Goal: Information Seeking & Learning: Learn about a topic

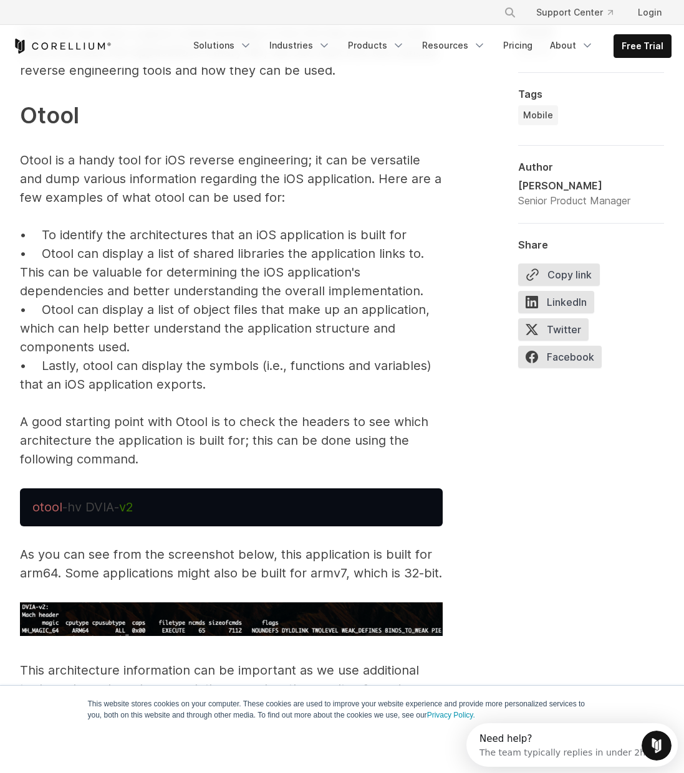
click at [33, 110] on span "Otool" at bounding box center [49, 115] width 59 height 27
click at [343, 234] on p "Now that we have a good understanding of the IOS file structure and how to acce…" at bounding box center [231, 246] width 423 height 445
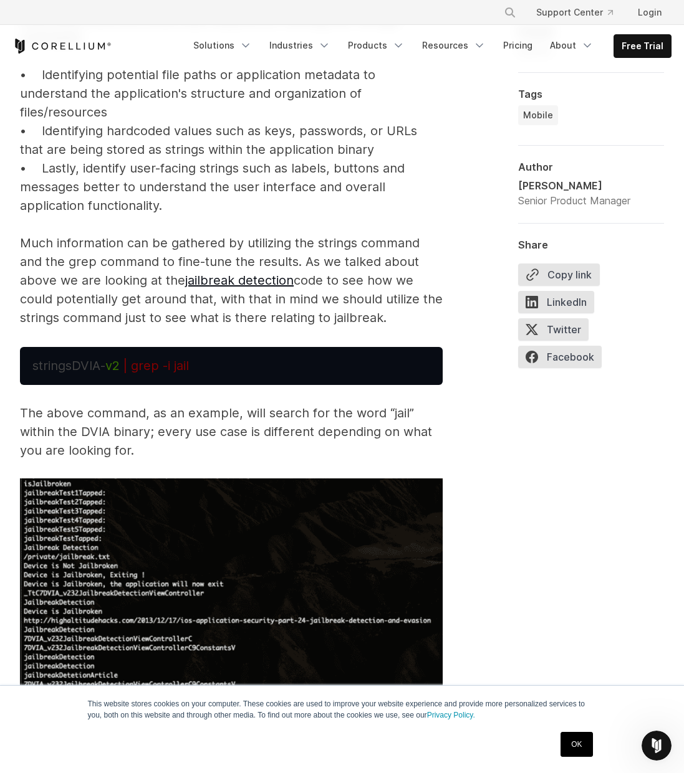
scroll to position [5393, 0]
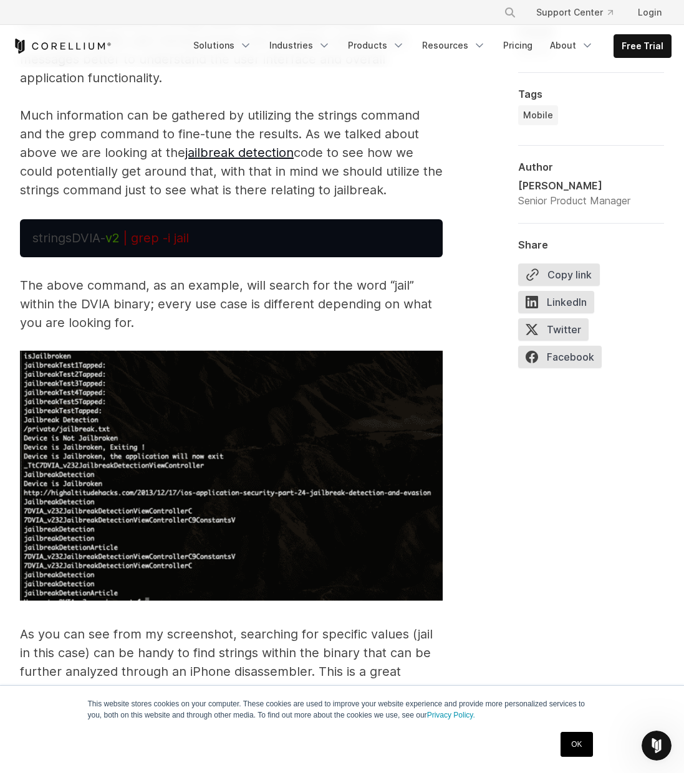
click at [377, 522] on img at bounding box center [231, 476] width 423 height 251
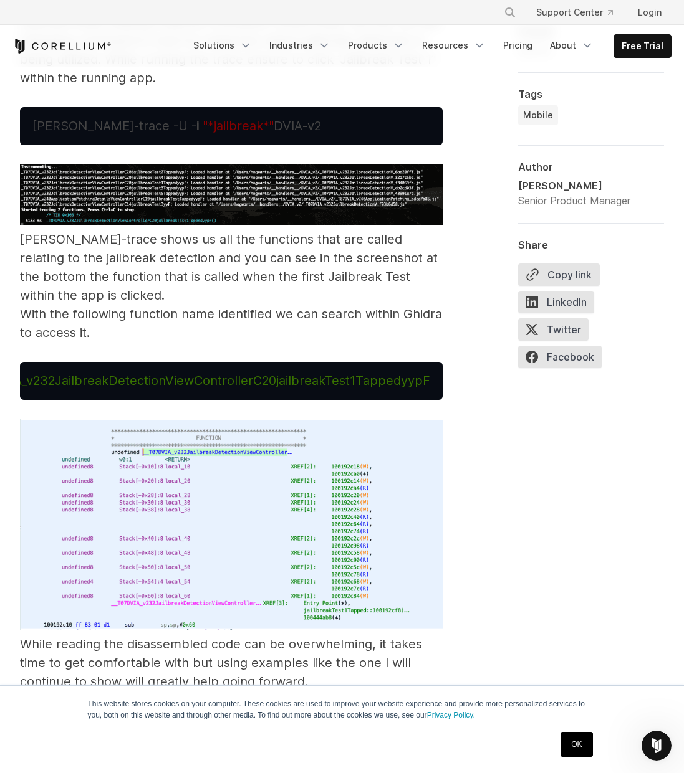
scroll to position [0, 0]
click at [155, 362] on pre "_T07DVI A_v232JailbreakDetectionViewControllerC20jailbreakTest1TappedyypF" at bounding box center [231, 381] width 423 height 38
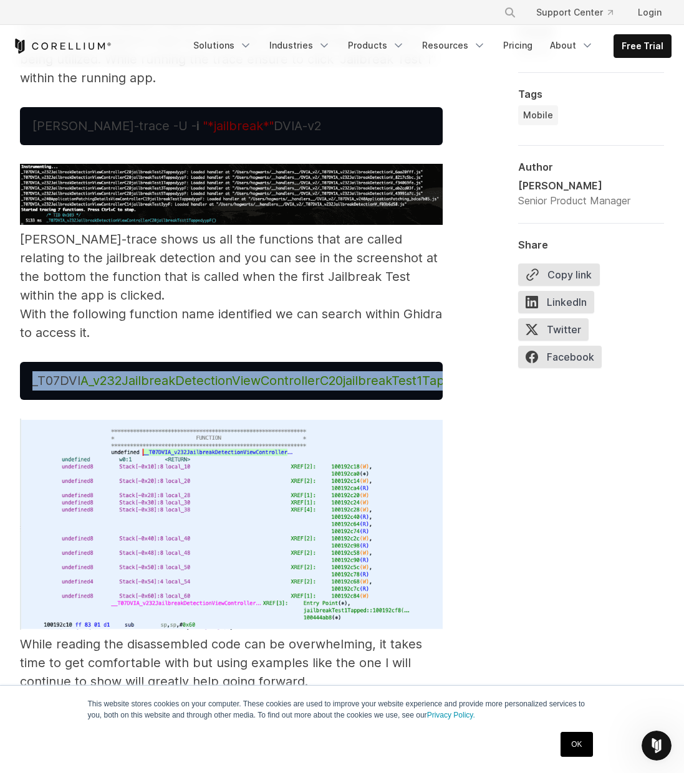
click at [155, 373] on span "A_v232JailbreakDetectionViewControllerC20jailbreakTest1TappedyypF" at bounding box center [288, 380] width 416 height 15
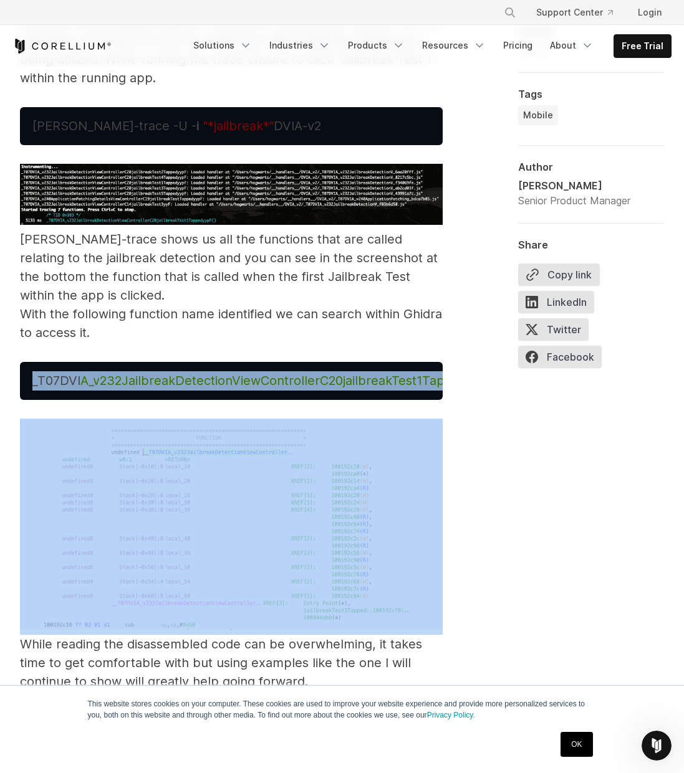
click at [155, 373] on span "A_v232JailbreakDetectionViewControllerC20jailbreakTest1TappedyypF" at bounding box center [288, 380] width 416 height 15
copy span "_T07DVI A_v232JailbreakDetectionViewControllerC20jailbreakTest1TappedyypF"
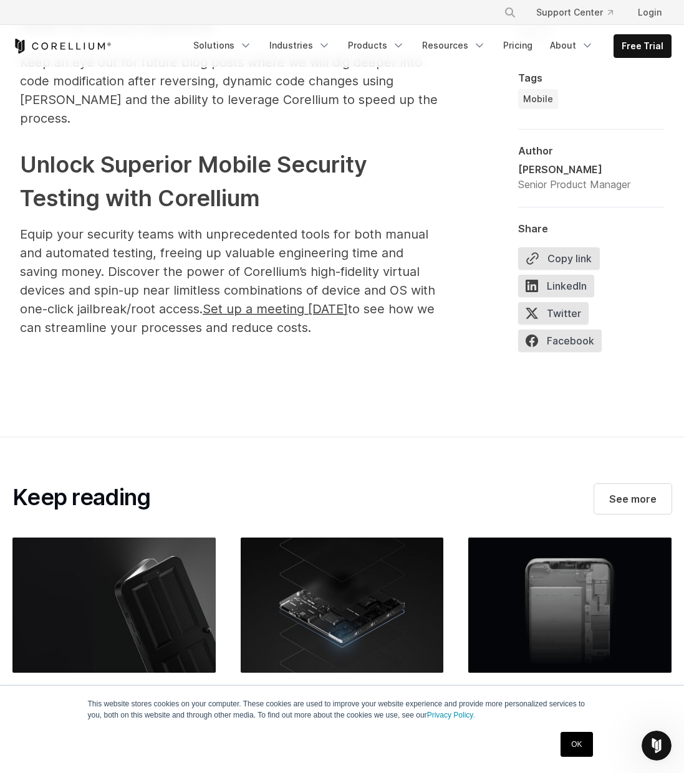
scroll to position [8483, 0]
